Goal: Task Accomplishment & Management: Manage account settings

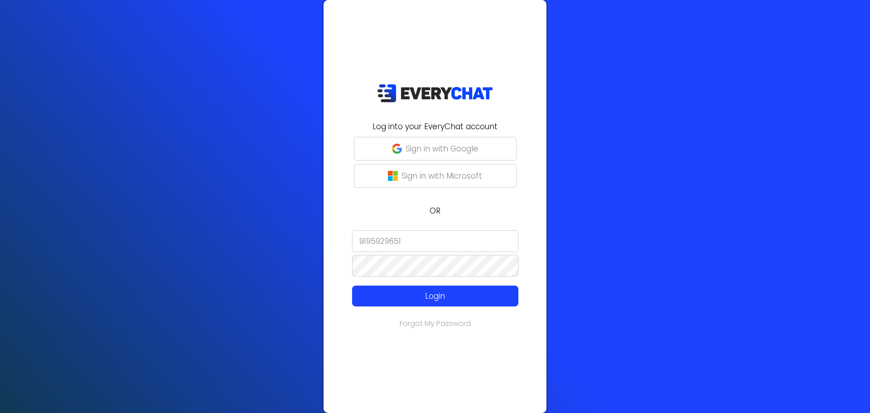
click at [440, 238] on input "9195929651" at bounding box center [435, 241] width 166 height 22
click at [420, 299] on p "Login" at bounding box center [435, 296] width 133 height 12
click at [329, 329] on div at bounding box center [329, 329] width 0 height 0
click at [666, 188] on div "Log into your EveryChat account Sign in with Google Sign in with Microsoft OR 9…" at bounding box center [435, 206] width 870 height 413
click at [806, 122] on div "Log into your EveryChat account Sign in with Google Sign in with Microsoft OR 9…" at bounding box center [435, 206] width 870 height 413
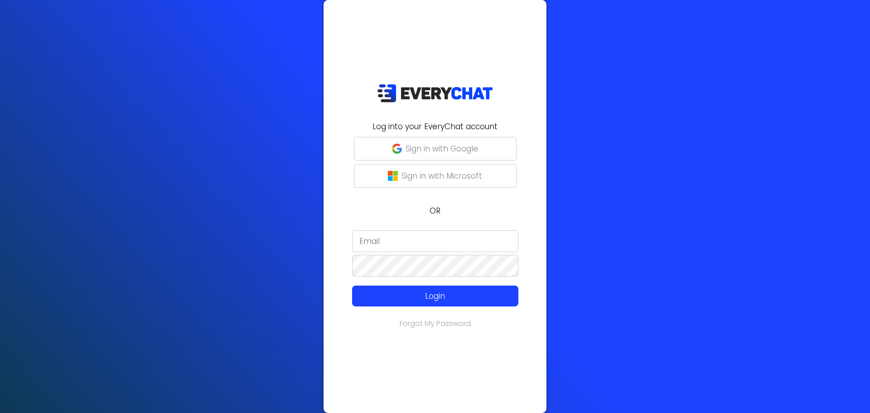
type input "9195929651"
click at [400, 236] on input "9195929651" at bounding box center [435, 241] width 166 height 22
click at [454, 150] on p "Sign in with Google" at bounding box center [441, 149] width 72 height 12
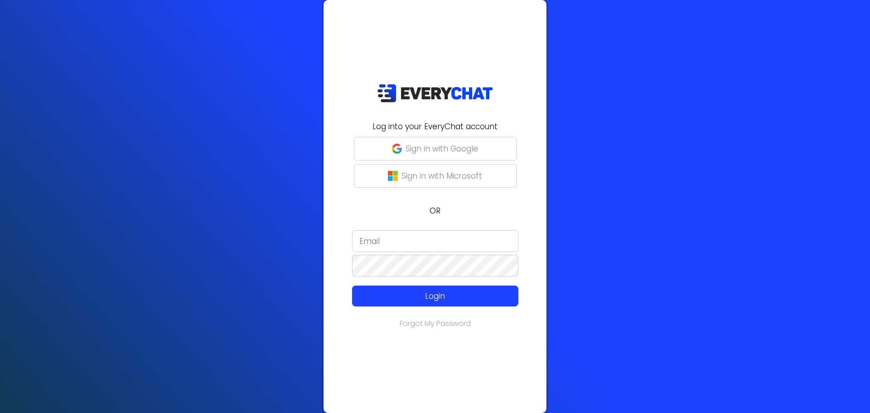
type input "9195929651"
click at [456, 151] on p "Sign in with Google" at bounding box center [441, 149] width 72 height 12
